Goal: Task Accomplishment & Management: Use online tool/utility

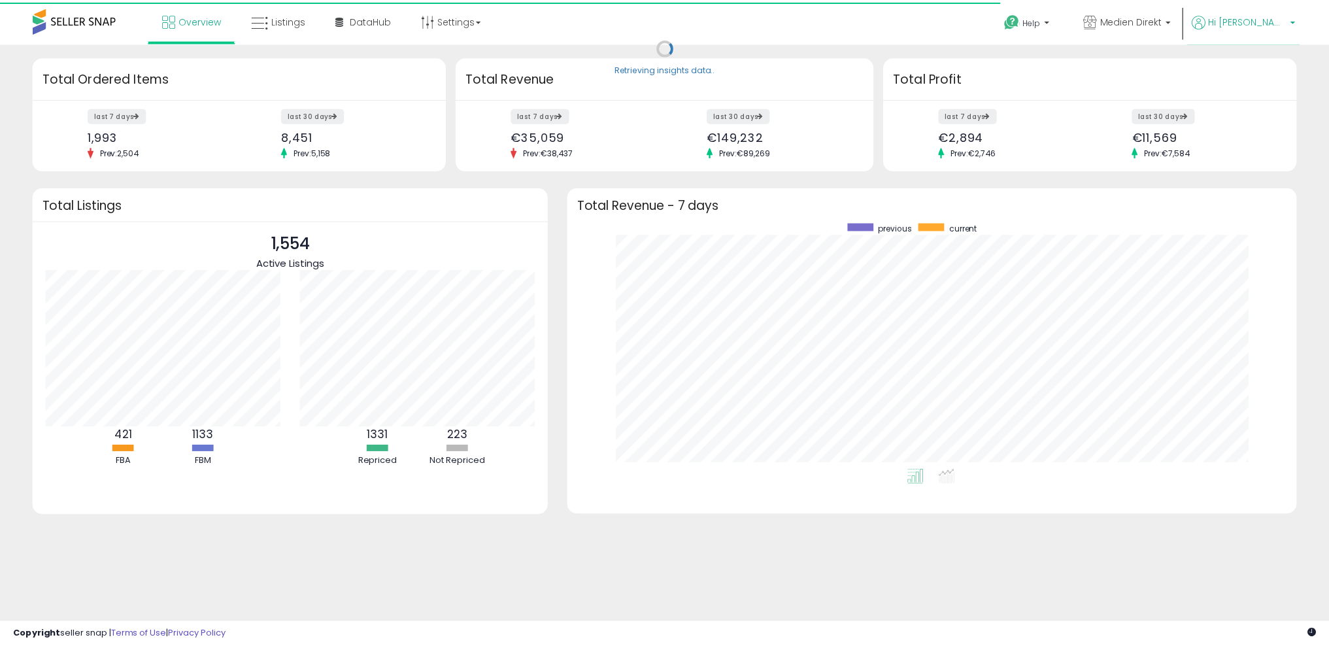
scroll to position [247, 708]
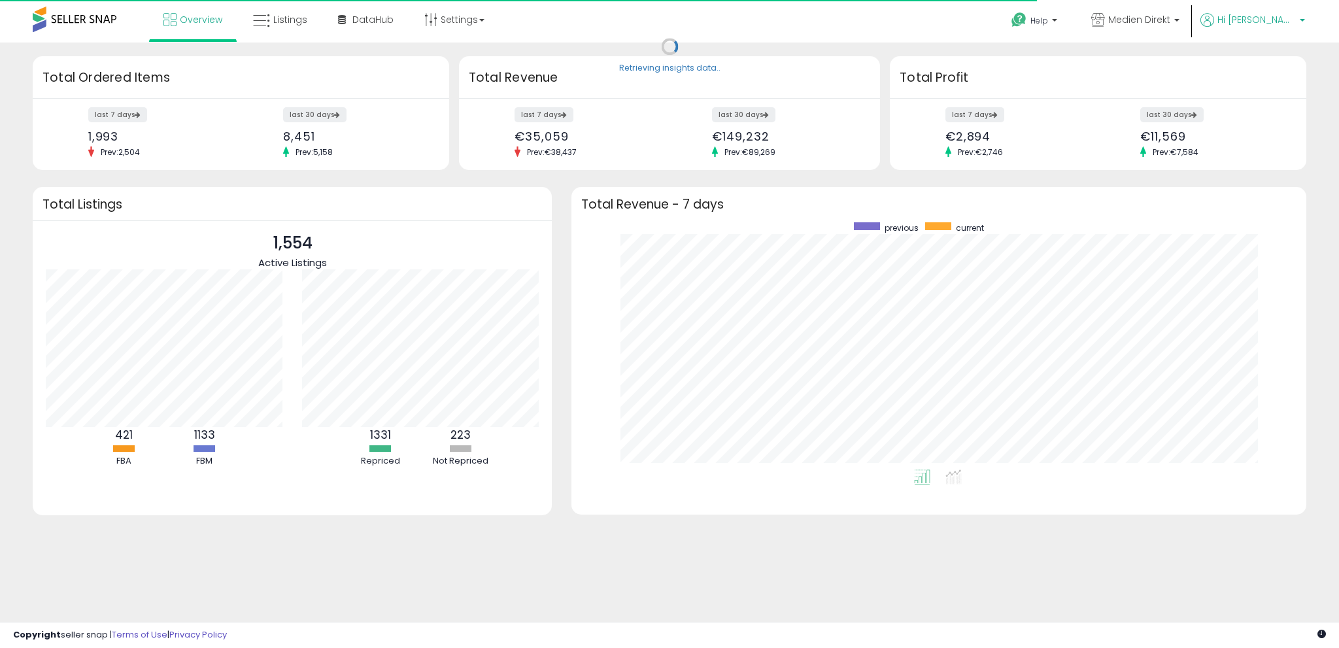
click at [1281, 19] on span "Hi [PERSON_NAME]" at bounding box center [1256, 19] width 78 height 13
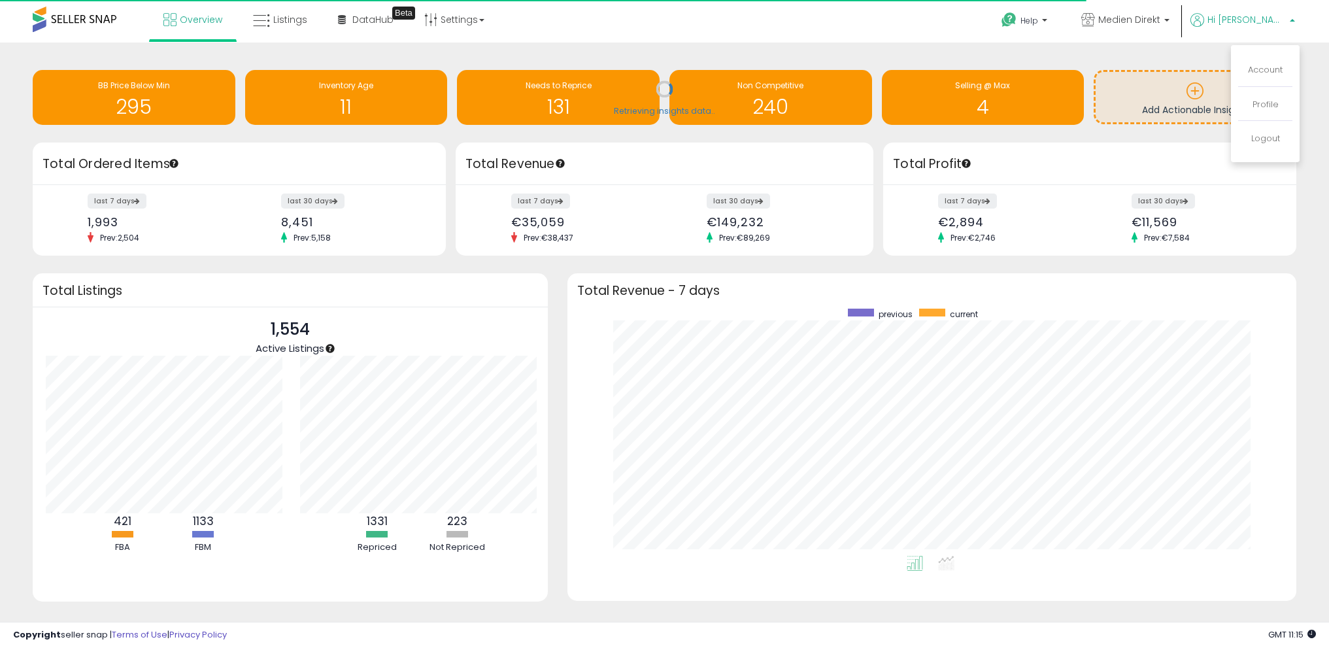
scroll to position [0, 0]
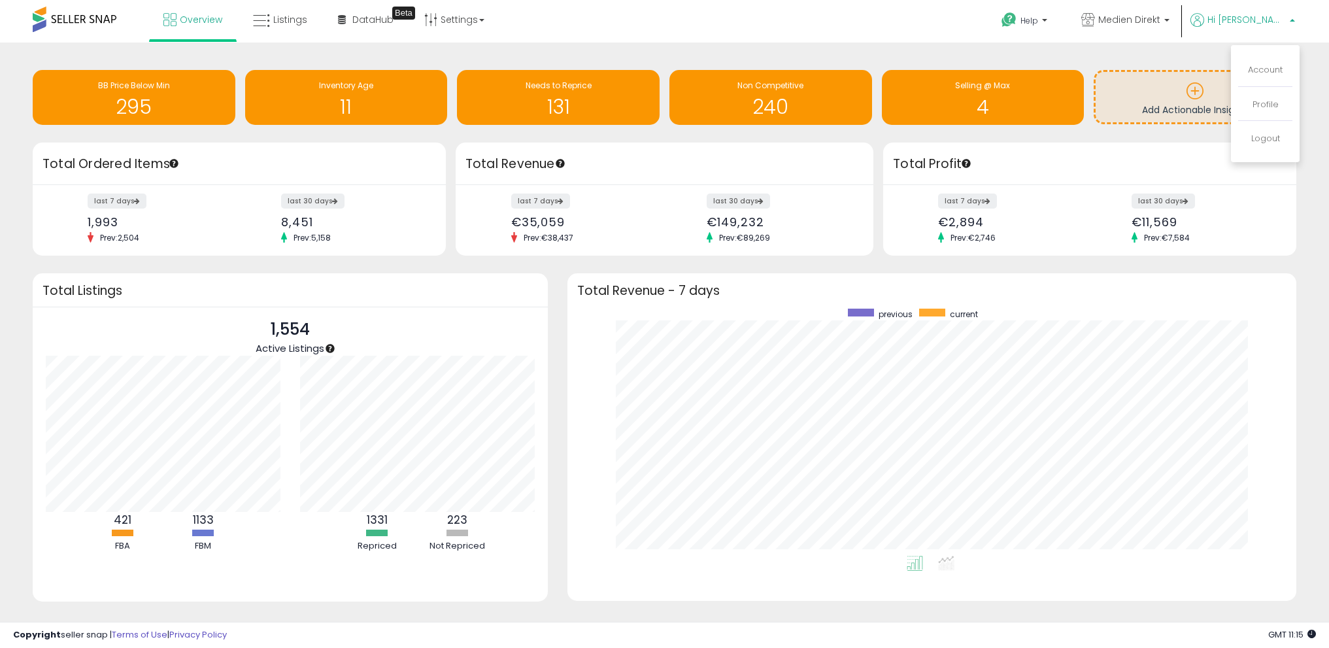
click at [578, 265] on div "Retrieving insights data.. BB Price Below Min 295 Inventory Age 11 Needs to Rep…" at bounding box center [665, 345] width 1316 height 579
click at [293, 22] on span "Listings" at bounding box center [290, 19] width 34 height 13
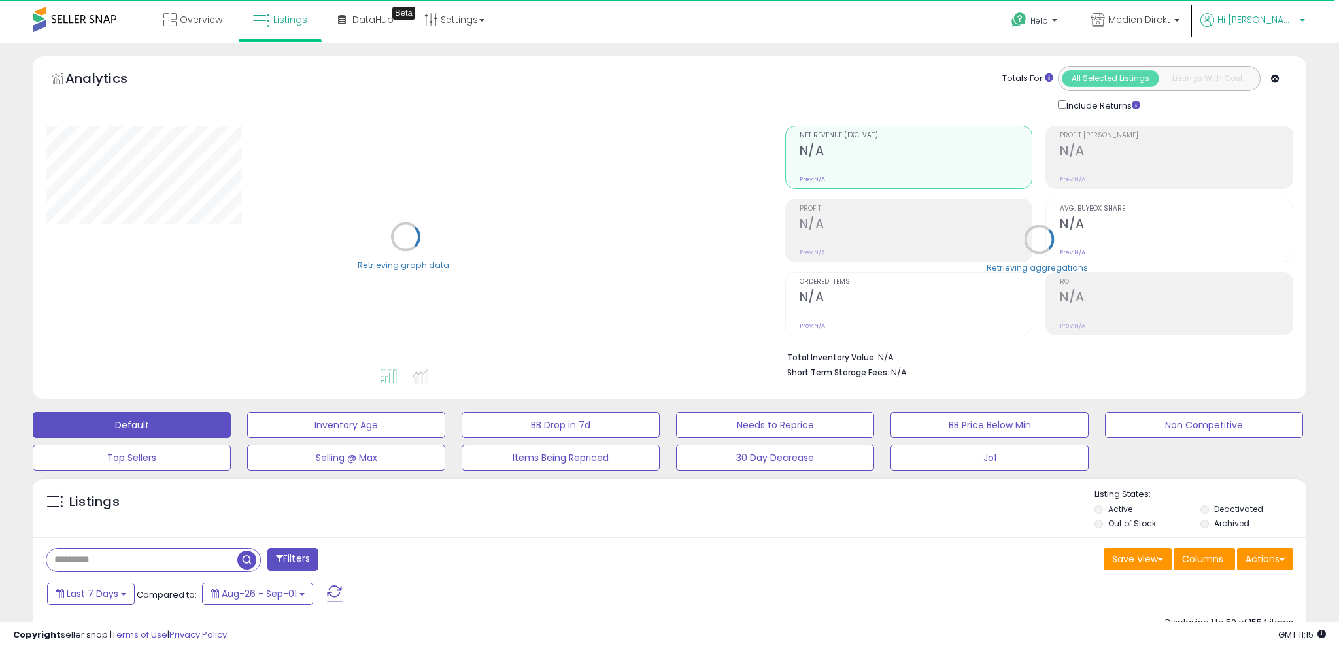
select select "**"
click at [1284, 20] on span "Hi [PERSON_NAME]" at bounding box center [1256, 19] width 78 height 13
click at [1289, 18] on p "Hi [PERSON_NAME]" at bounding box center [1252, 21] width 105 height 16
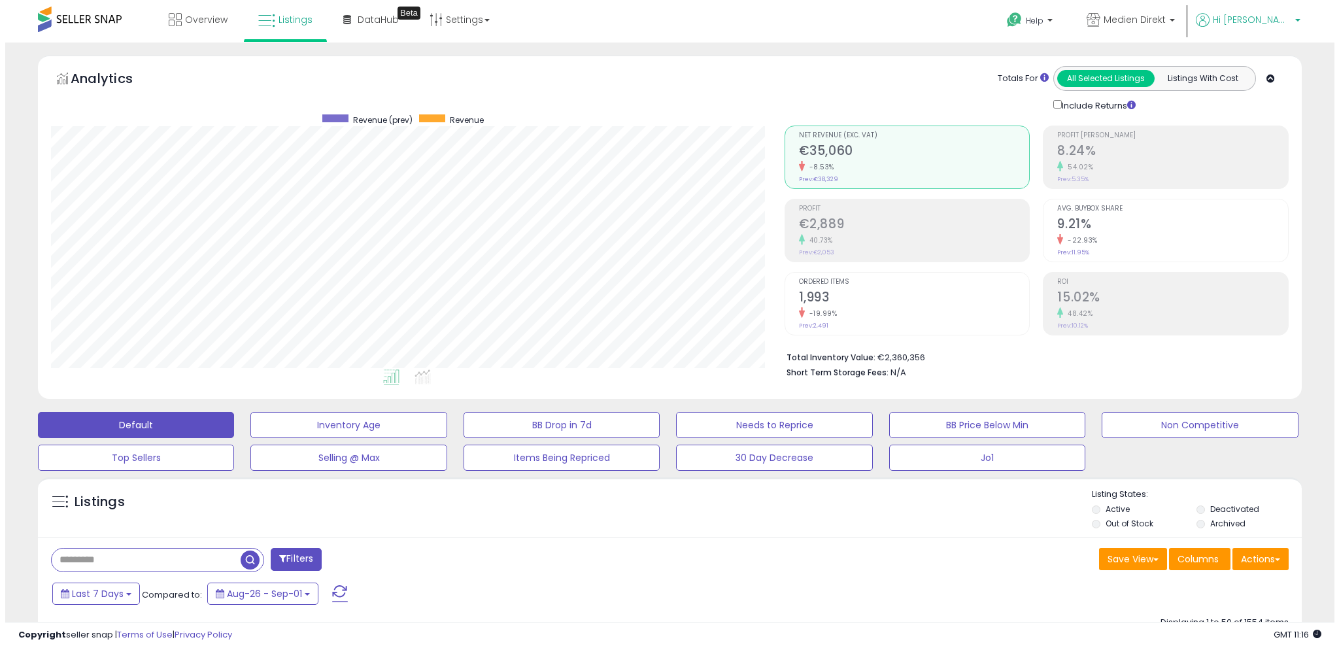
scroll to position [268, 733]
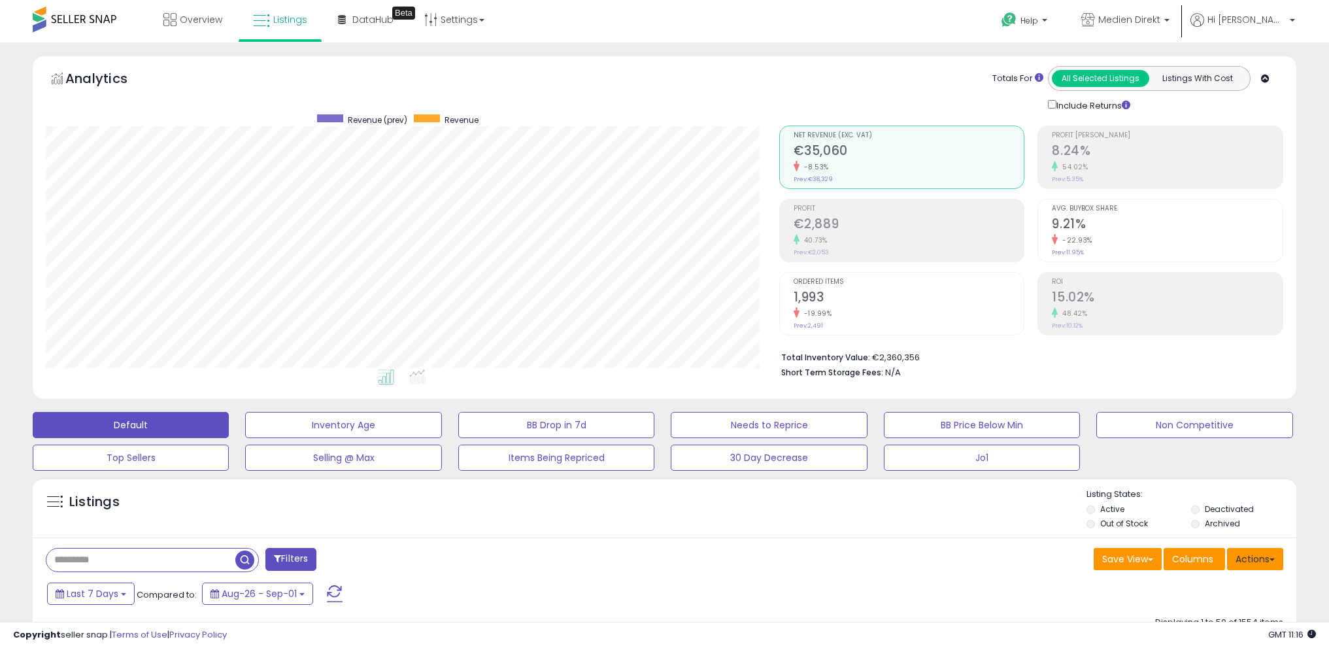
click at [1263, 557] on button "Actions" at bounding box center [1255, 559] width 56 height 22
click at [1209, 589] on link "Import" at bounding box center [1201, 586] width 143 height 20
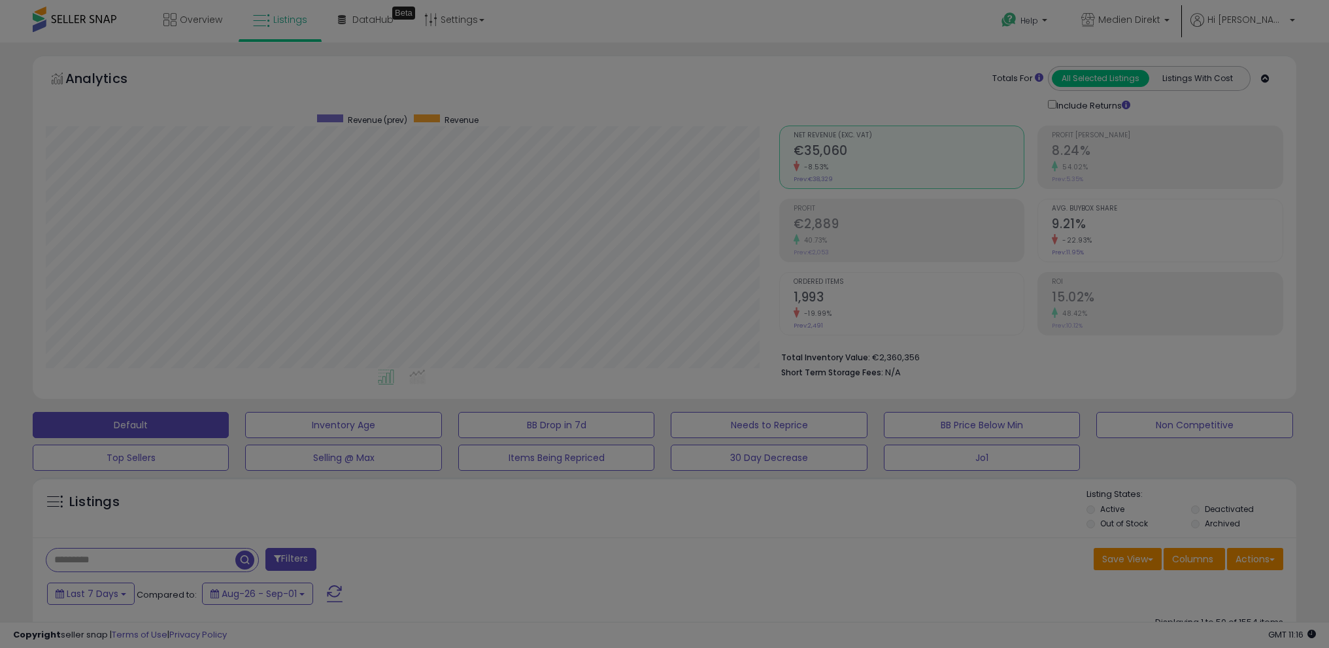
scroll to position [268, 739]
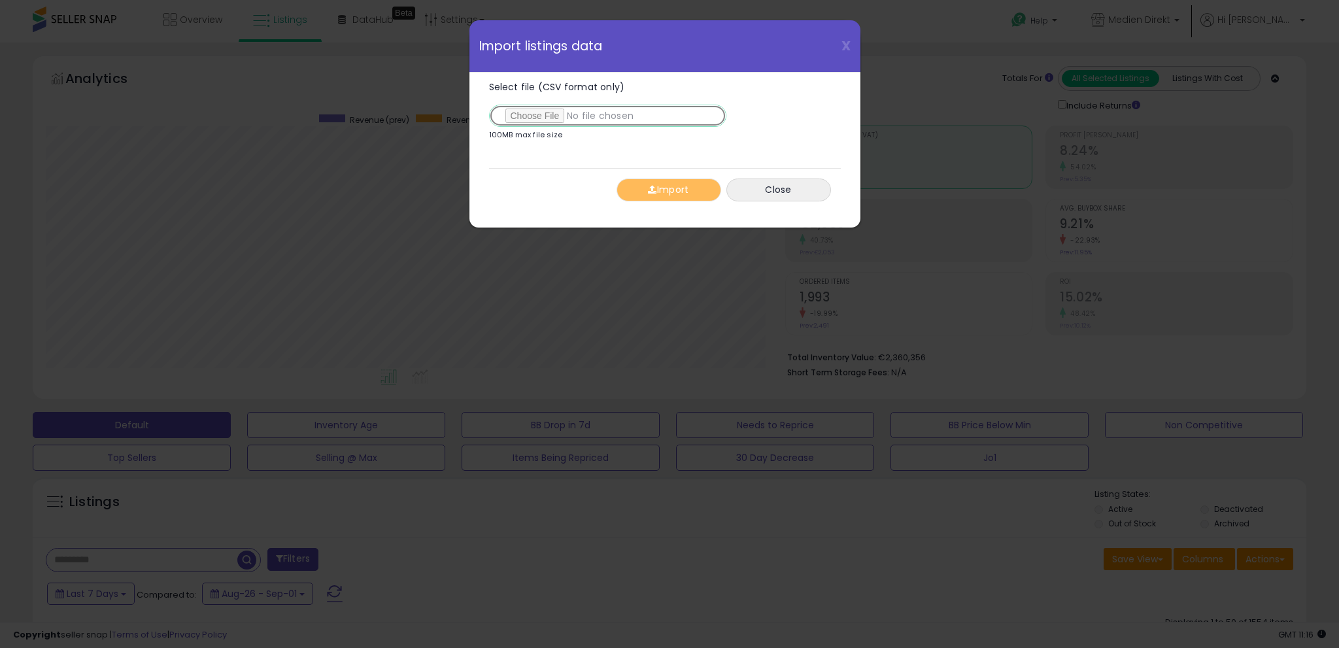
click at [550, 114] on input "Select file (CSV format only)" at bounding box center [607, 116] width 237 height 22
type input "**********"
click at [677, 184] on button "Import" at bounding box center [668, 189] width 105 height 23
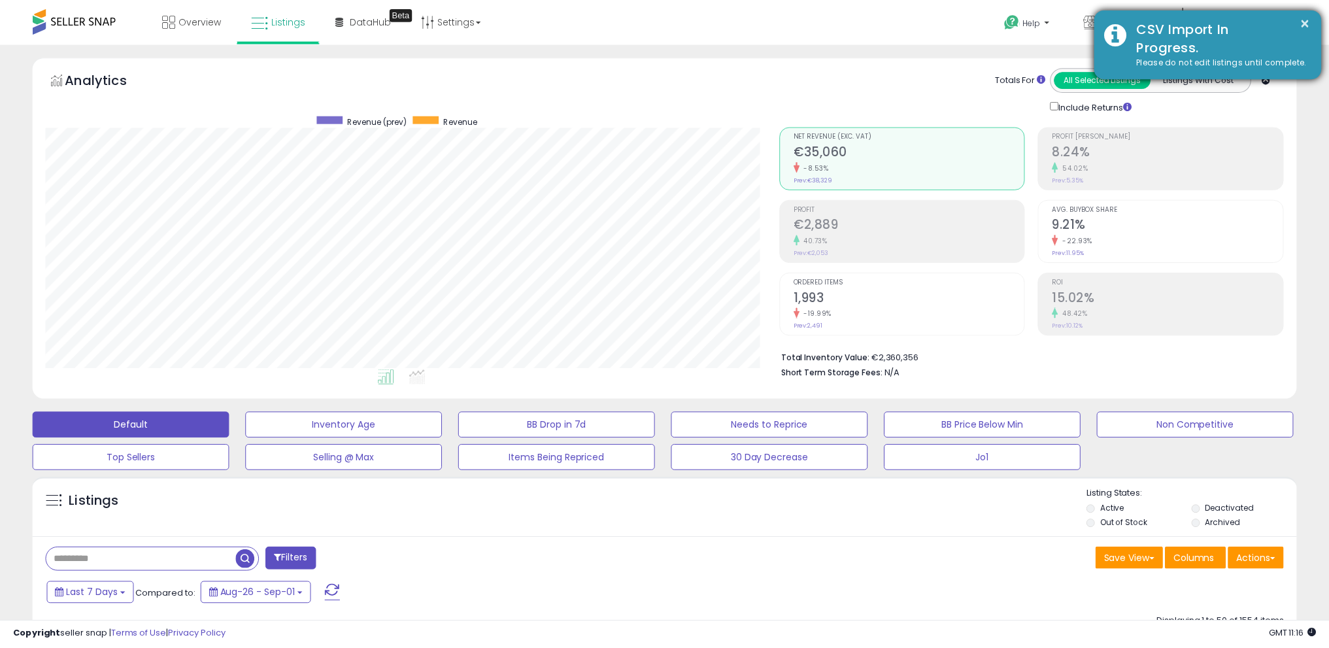
scroll to position [653327, 652862]
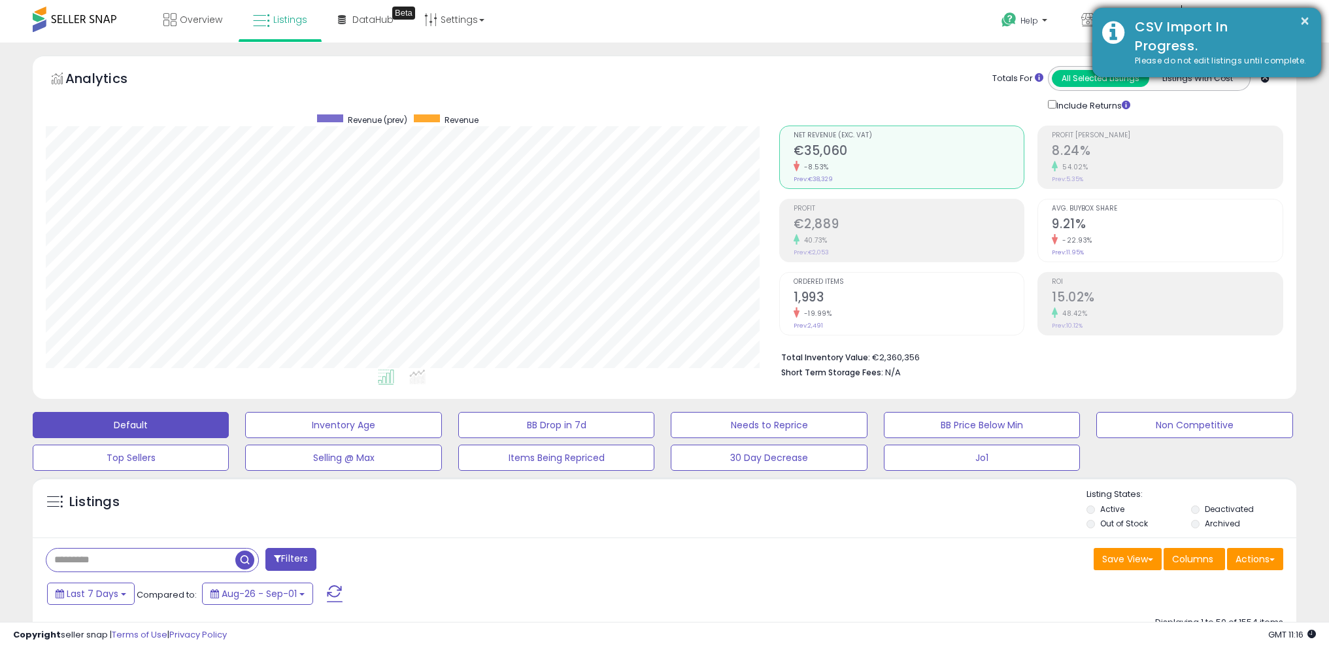
click at [1312, 22] on div "× CSV Import In Progress. Please do not edit listings until complete." at bounding box center [1206, 42] width 229 height 69
click at [1307, 19] on button "×" at bounding box center [1304, 21] width 10 height 16
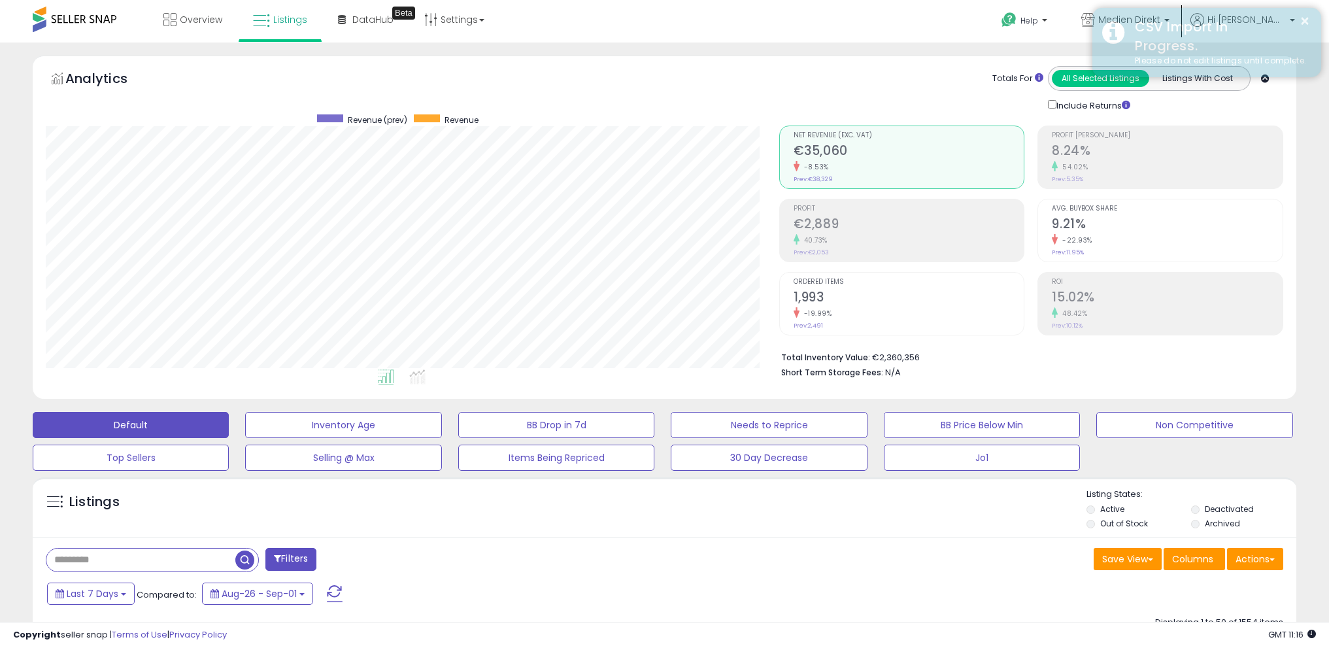
click at [1286, 18] on div "CSV Import In Progress." at bounding box center [1218, 36] width 186 height 37
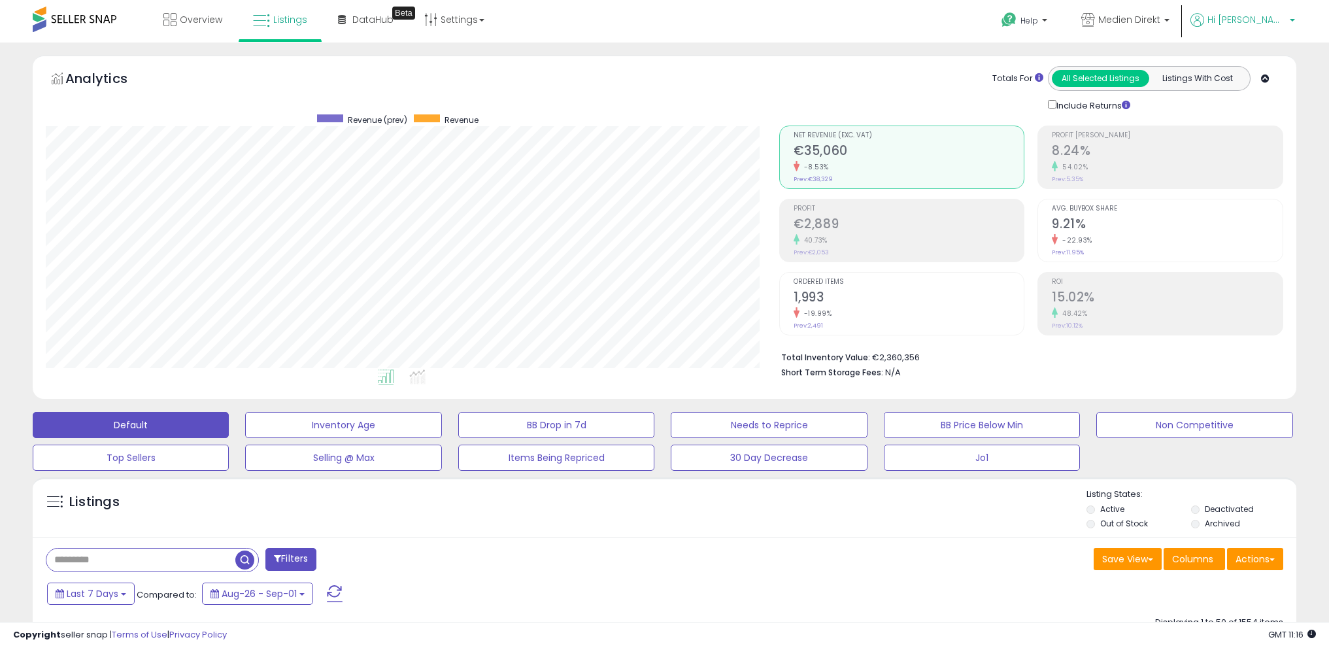
click at [1278, 18] on span "Hi [PERSON_NAME]" at bounding box center [1246, 19] width 78 height 13
click at [1269, 136] on link "Logout" at bounding box center [1265, 138] width 29 height 12
